Goal: Transaction & Acquisition: Purchase product/service

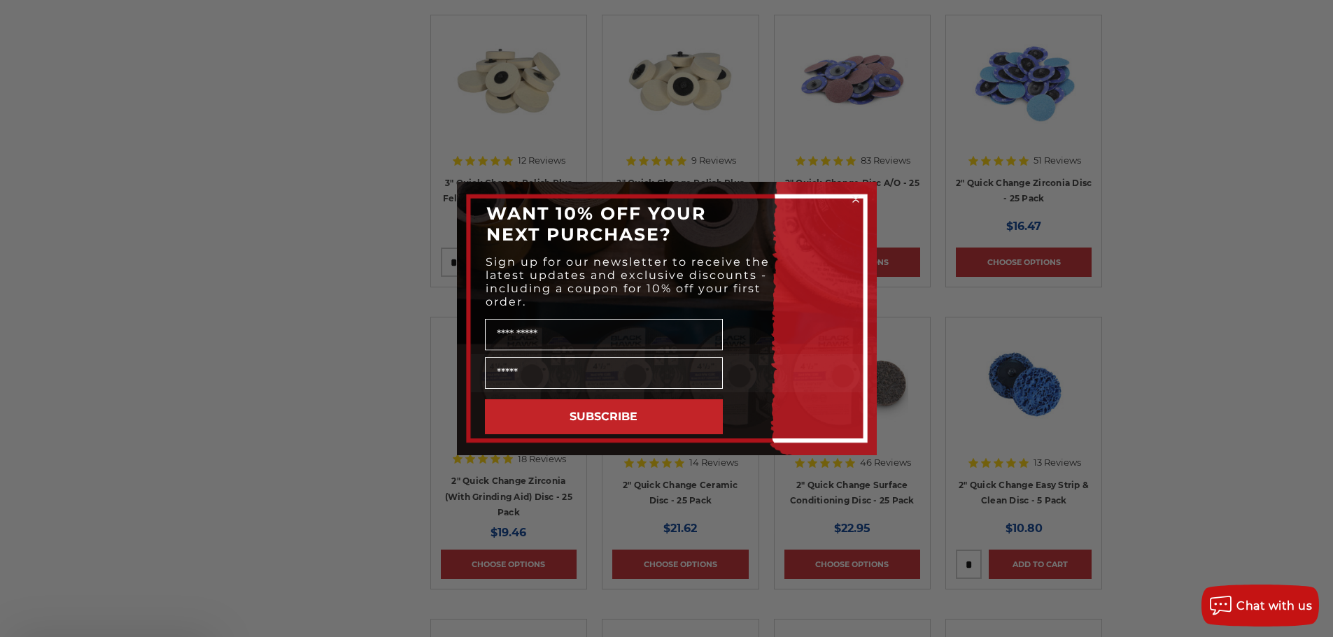
scroll to position [910, 0]
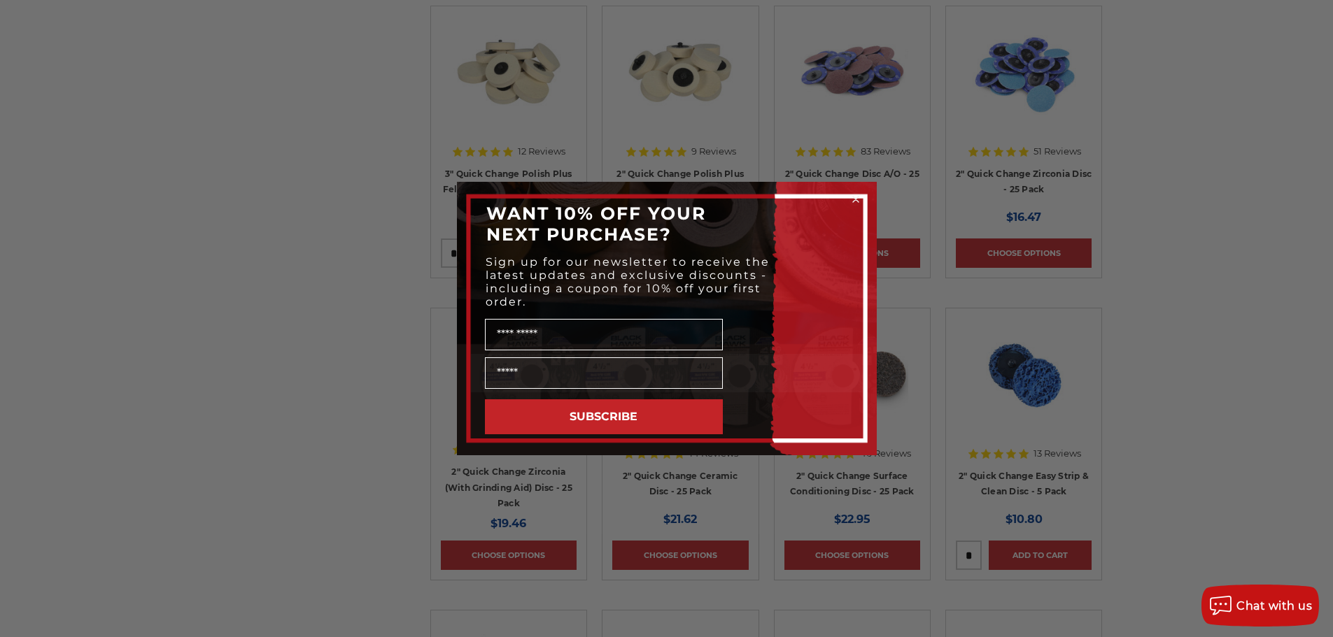
click at [853, 199] on circle "Close dialog" at bounding box center [855, 199] width 13 height 13
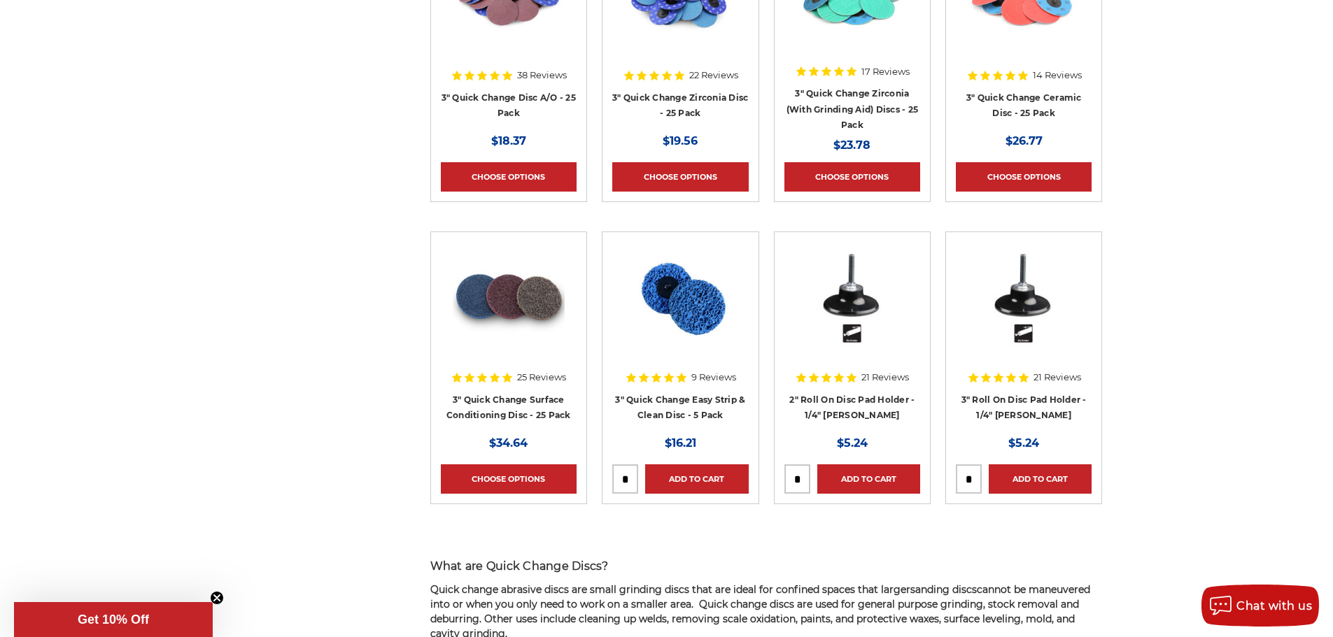
scroll to position [1609, 0]
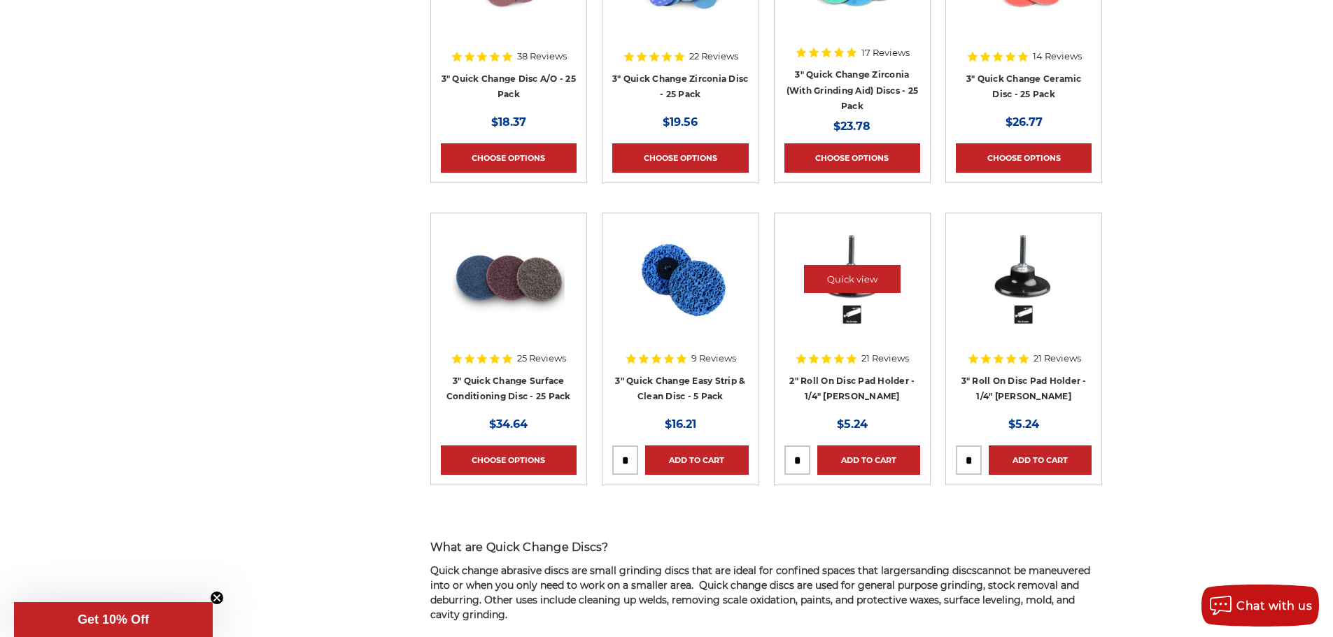
click at [867, 314] on img at bounding box center [852, 279] width 112 height 112
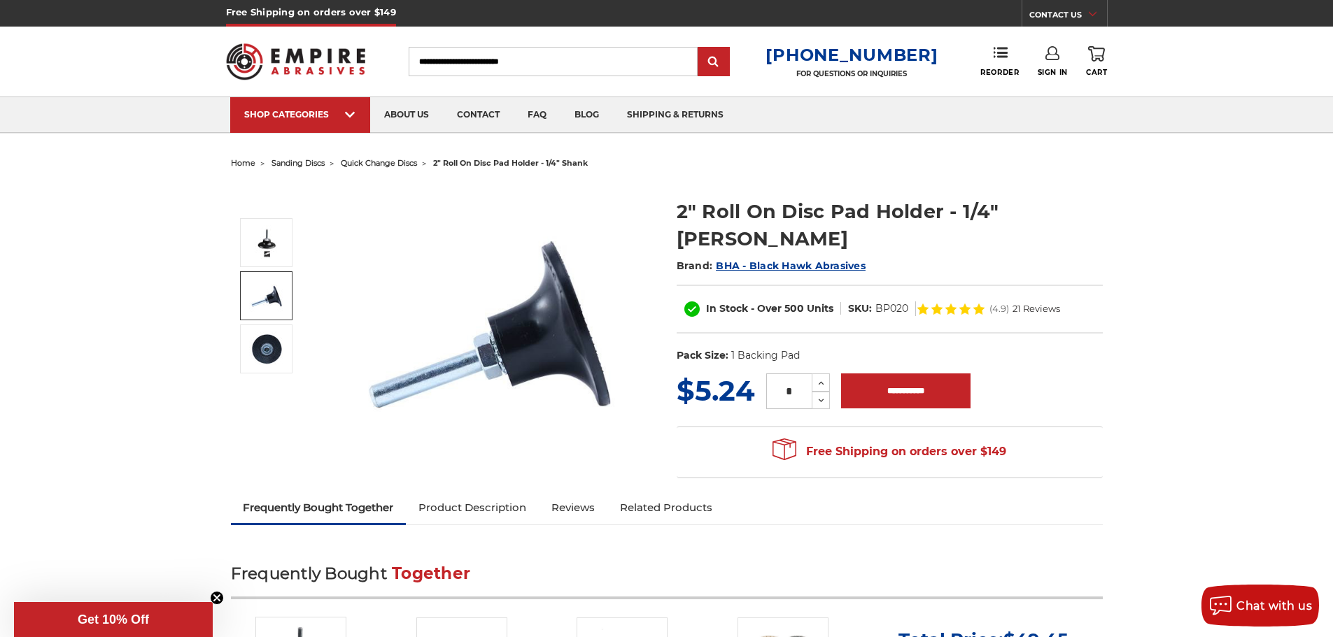
click at [263, 300] on img at bounding box center [266, 296] width 35 height 35
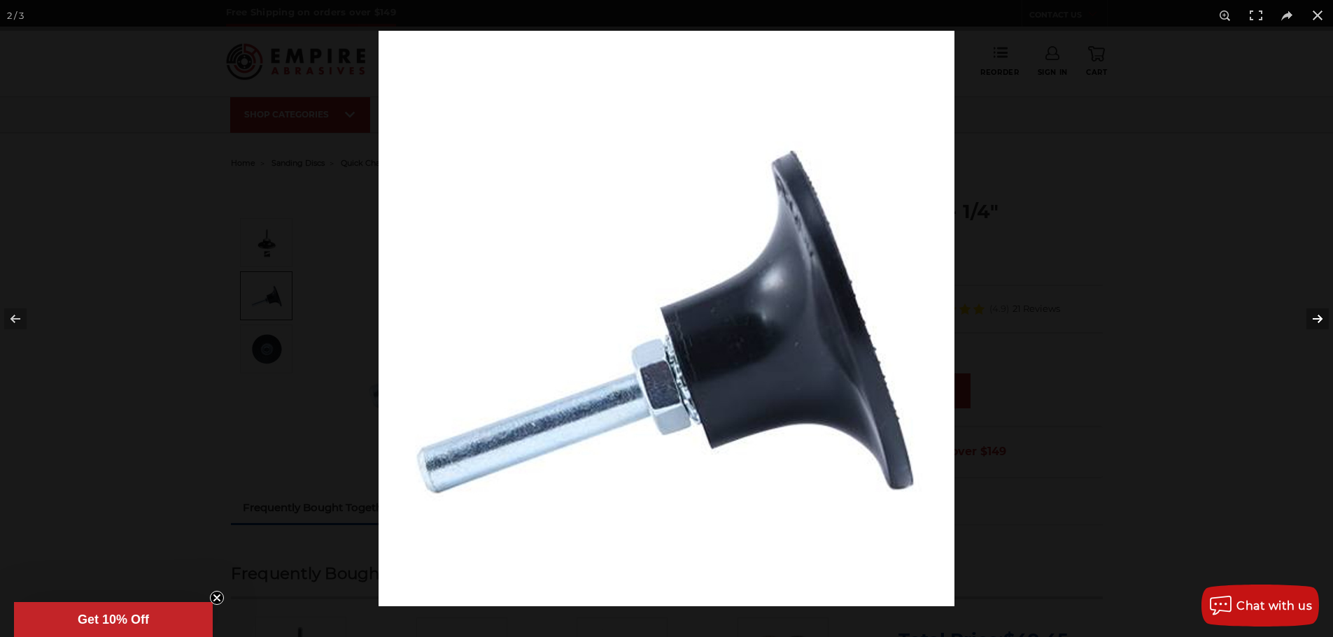
click at [1317, 318] on button at bounding box center [1308, 319] width 49 height 70
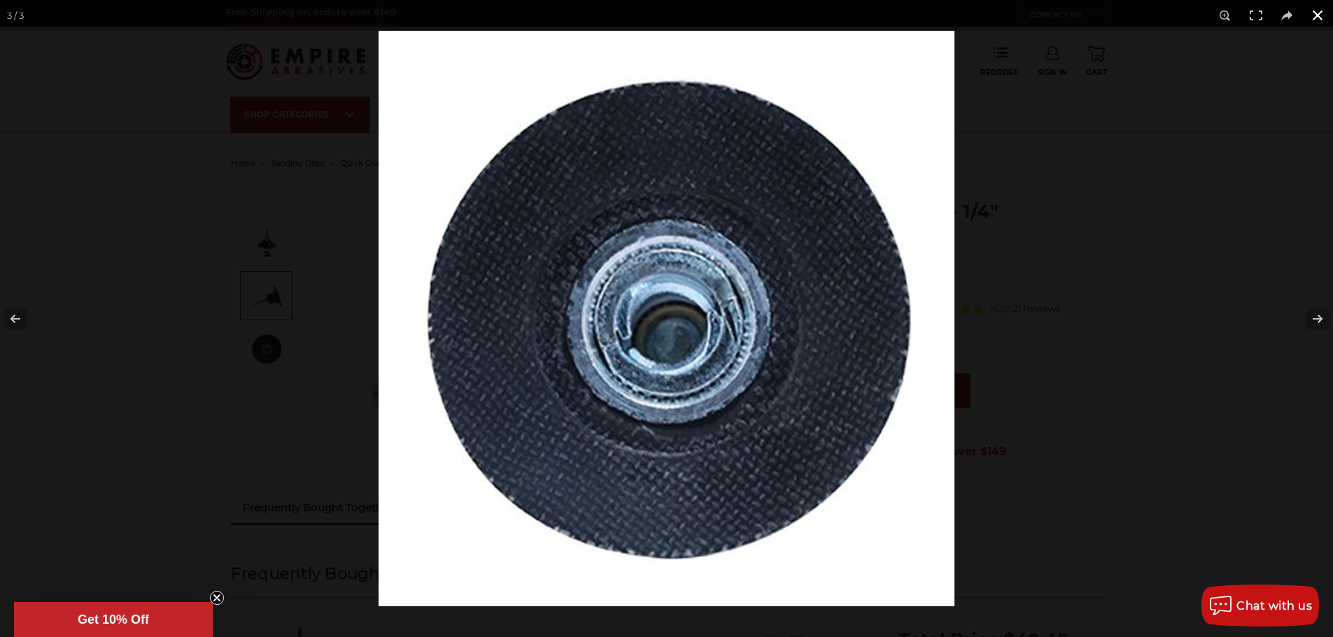
click at [1318, 20] on button at bounding box center [1317, 15] width 31 height 31
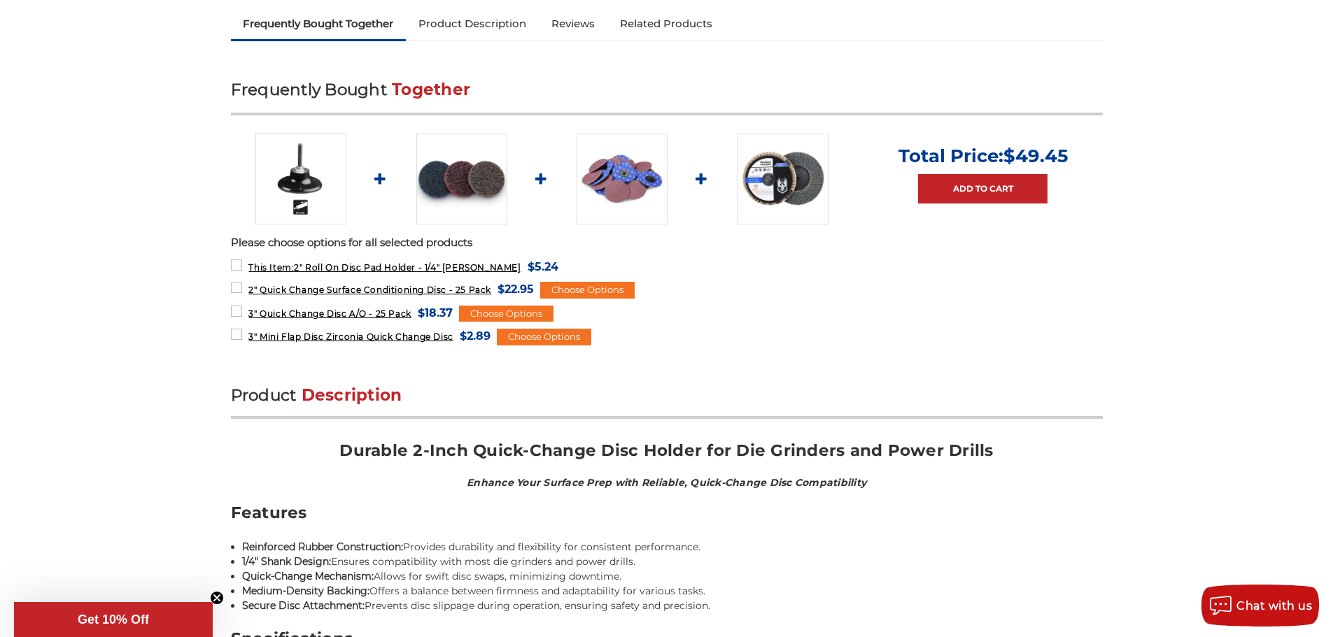
scroll to position [490, 0]
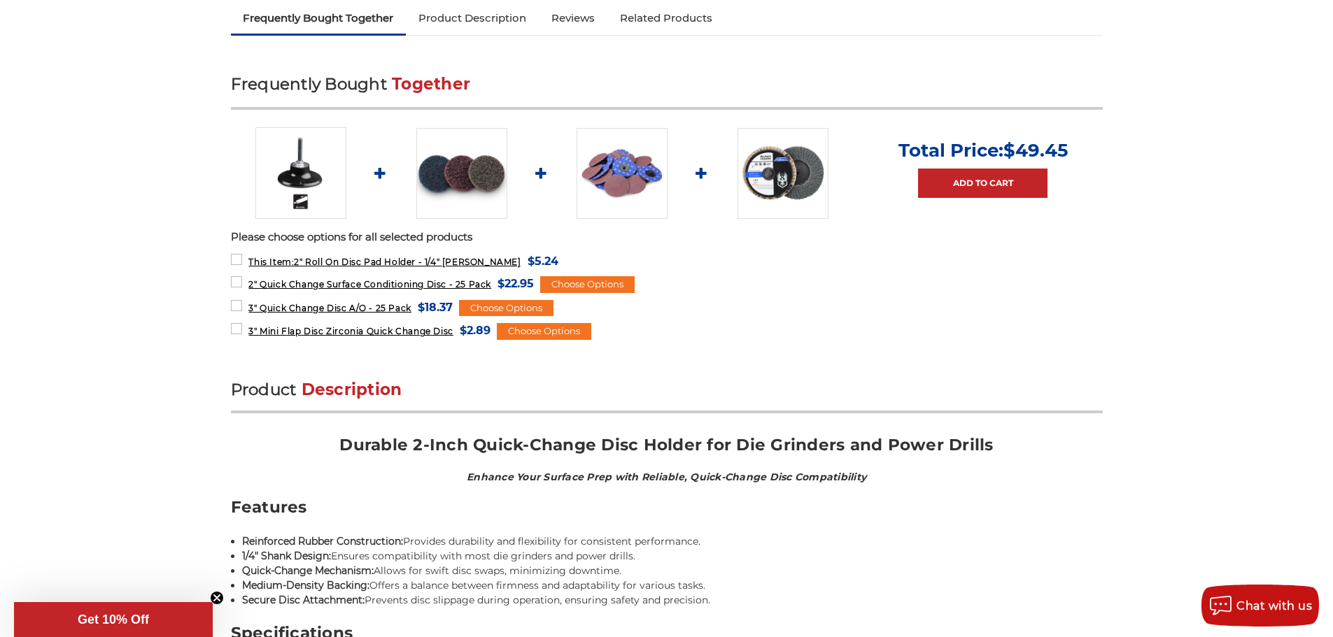
click at [474, 171] on img at bounding box center [461, 173] width 91 height 91
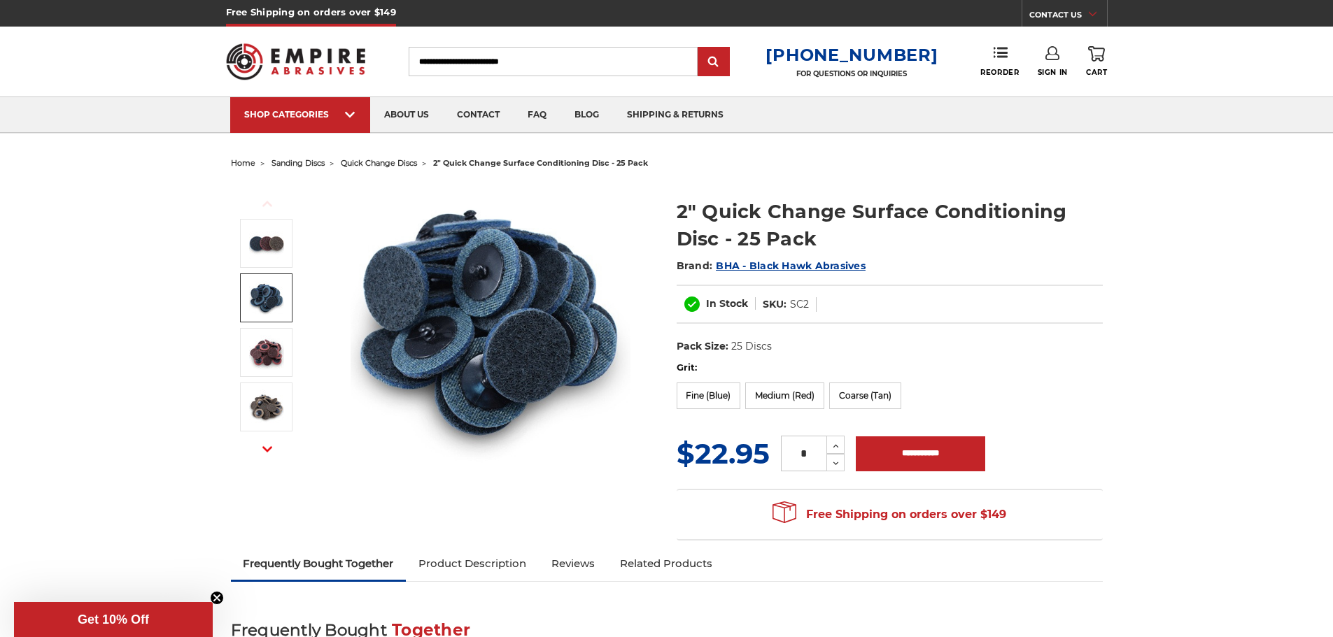
click at [263, 293] on img at bounding box center [266, 298] width 35 height 35
